Goal: Task Accomplishment & Management: Manage account settings

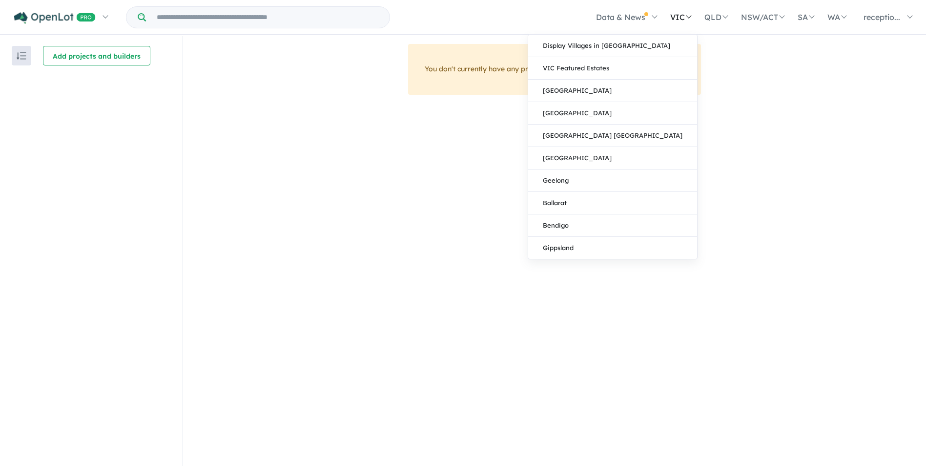
click at [677, 15] on link "VIC" at bounding box center [680, 17] width 34 height 34
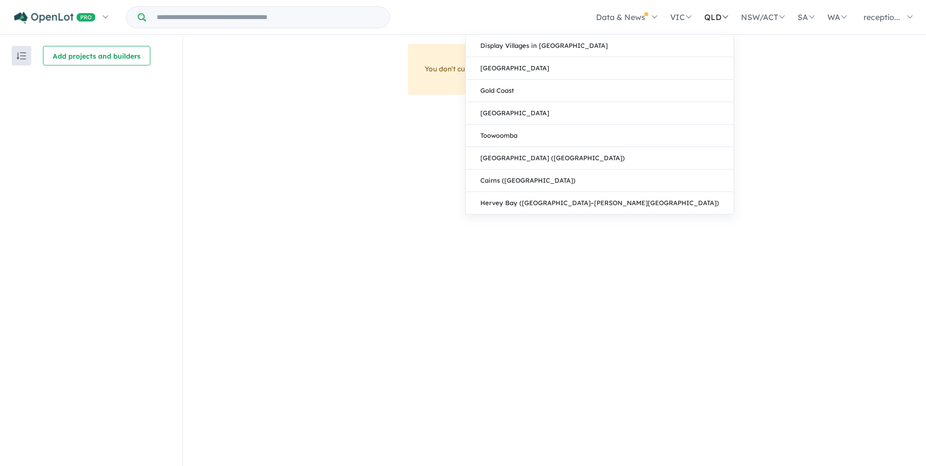
click at [703, 15] on link "QLD" at bounding box center [715, 17] width 37 height 34
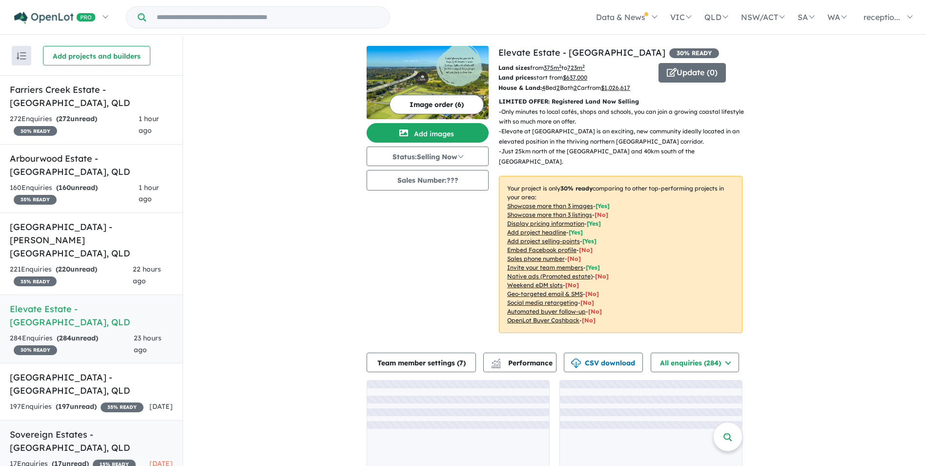
click at [114, 458] on div "17 Enquir ies ( 17 unread) 15 % READY" at bounding box center [73, 464] width 126 height 12
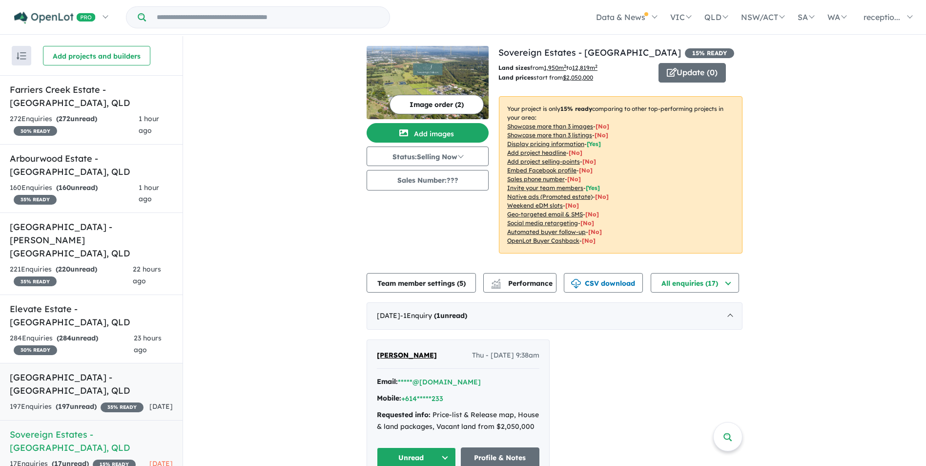
click at [58, 370] on h5 "Millwood Rise Estate - Nambour , QLD" at bounding box center [91, 383] width 163 height 26
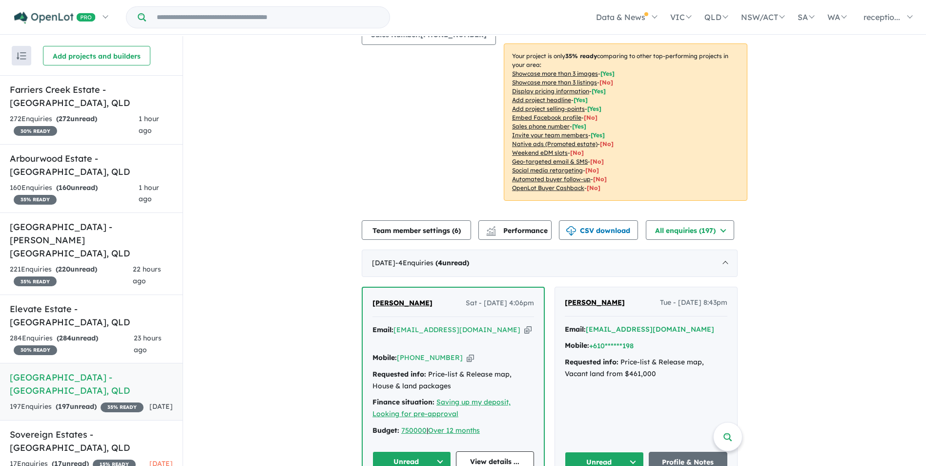
scroll to position [146, 0]
click at [78, 333] on strong "( 284 unread)" at bounding box center [77, 337] width 41 height 9
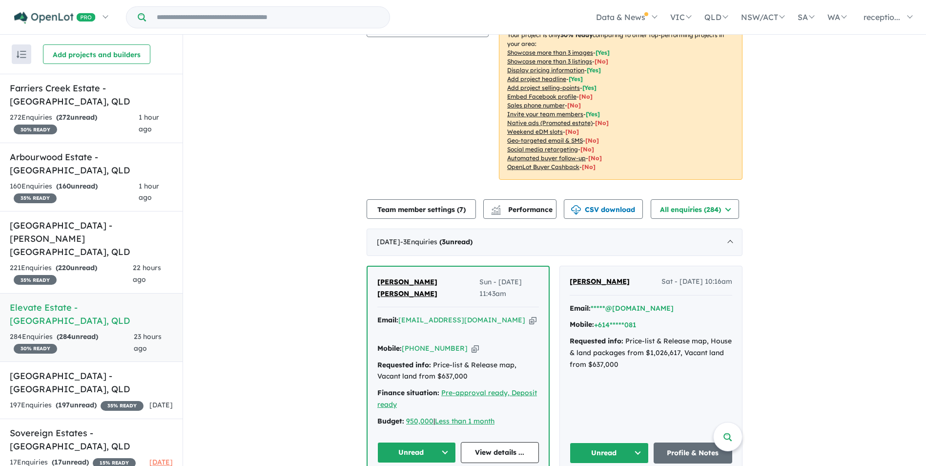
scroll to position [218, 0]
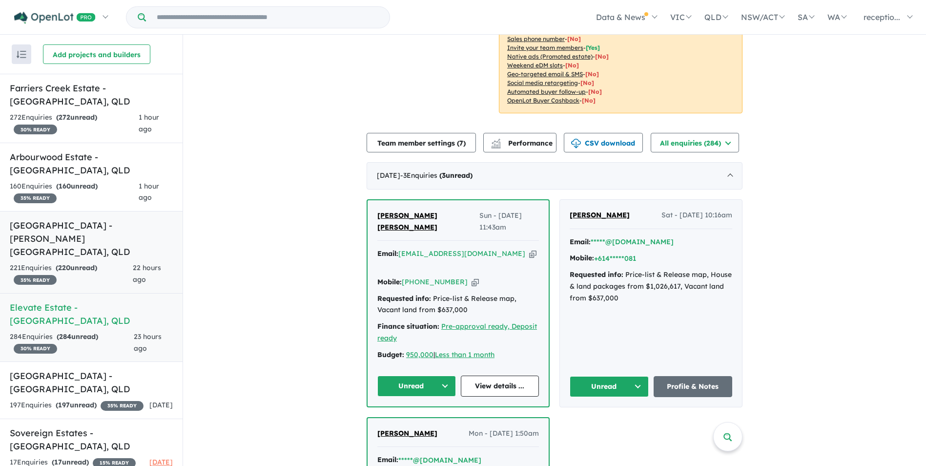
click at [78, 263] on strong "( 220 unread)" at bounding box center [76, 267] width 41 height 9
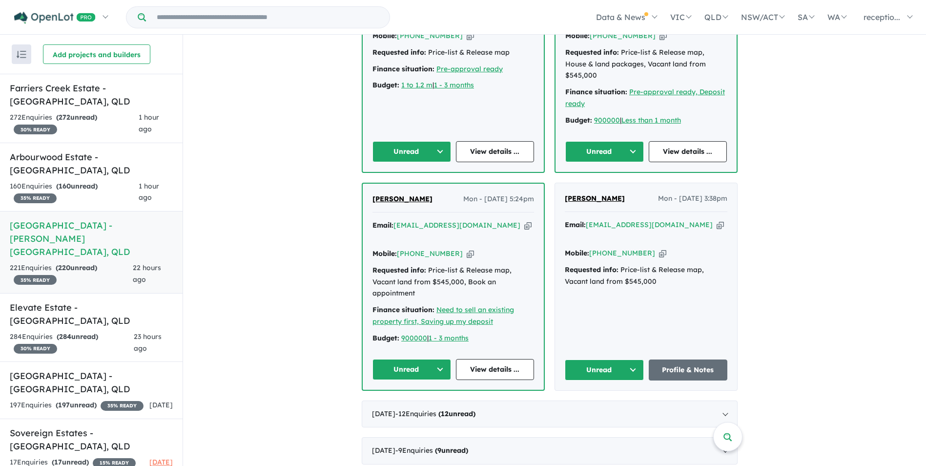
scroll to position [732, 0]
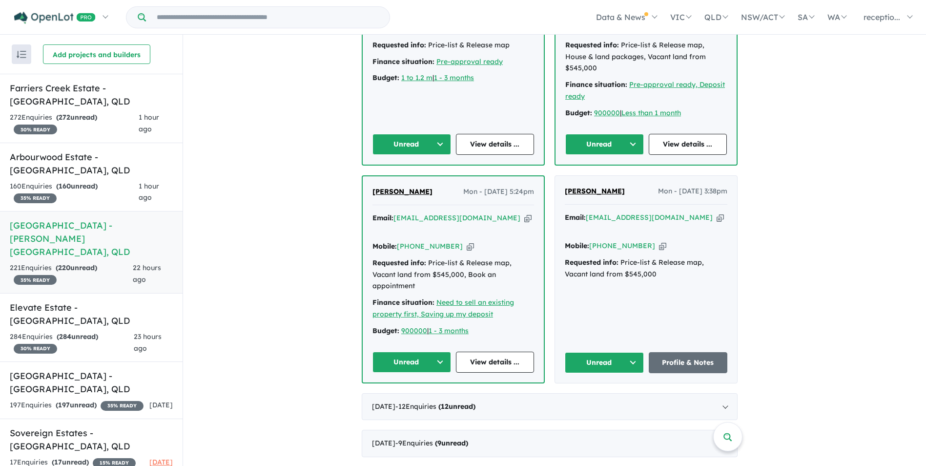
click at [659, 241] on icon "button" at bounding box center [662, 246] width 7 height 10
click at [467, 241] on icon "button" at bounding box center [470, 246] width 7 height 10
